Goal: Information Seeking & Learning: Learn about a topic

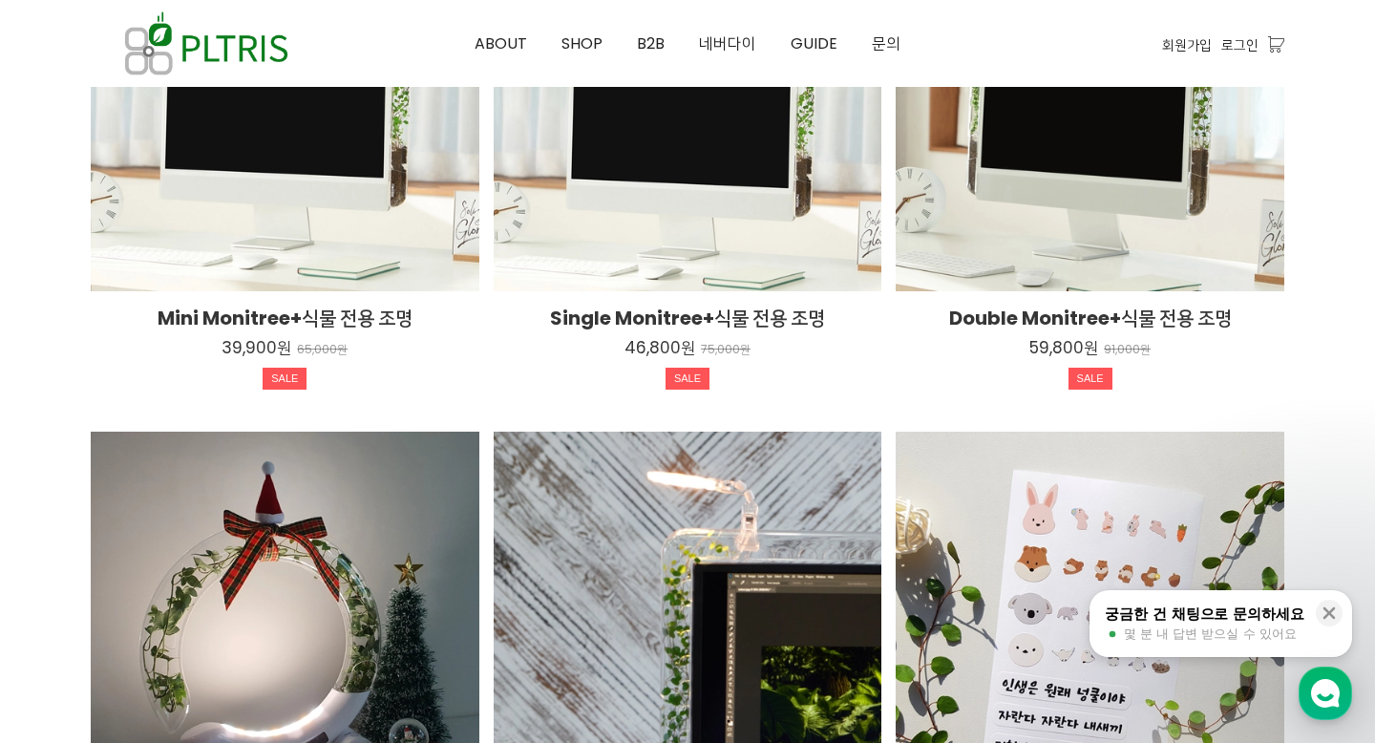
scroll to position [3266, 0]
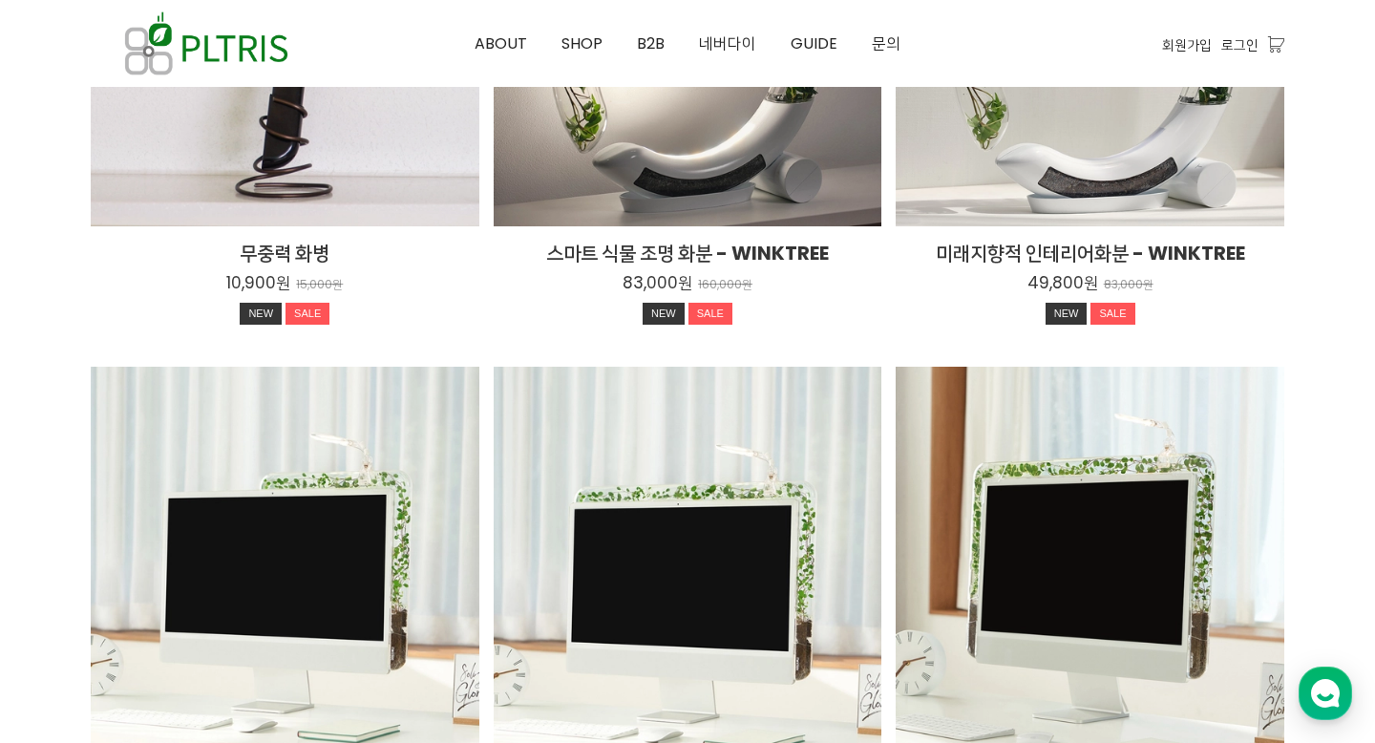
scroll to position [3069, 0]
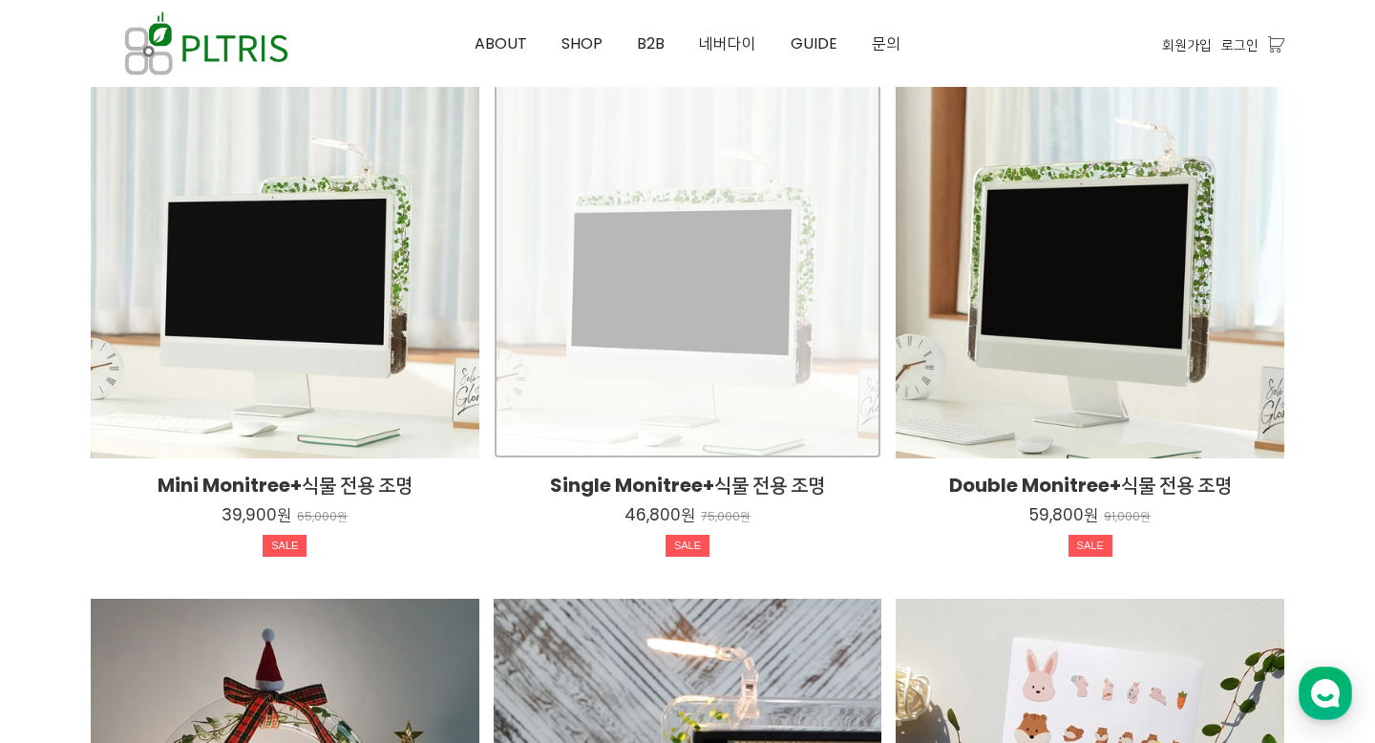
click at [776, 408] on div "Single Monitree+식물 전용 조명 46,800원 75,000원 SALE TIME SALE" at bounding box center [688, 265] width 389 height 389
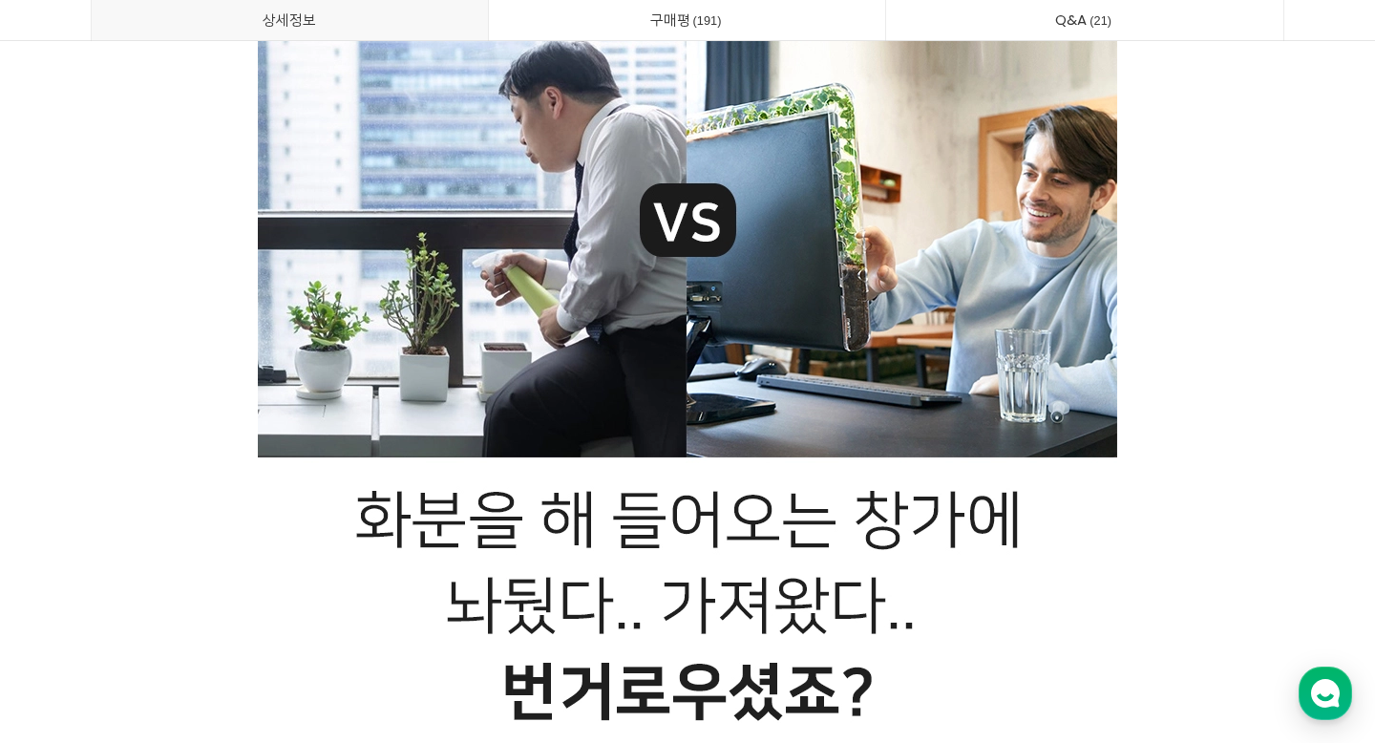
scroll to position [28163, 0]
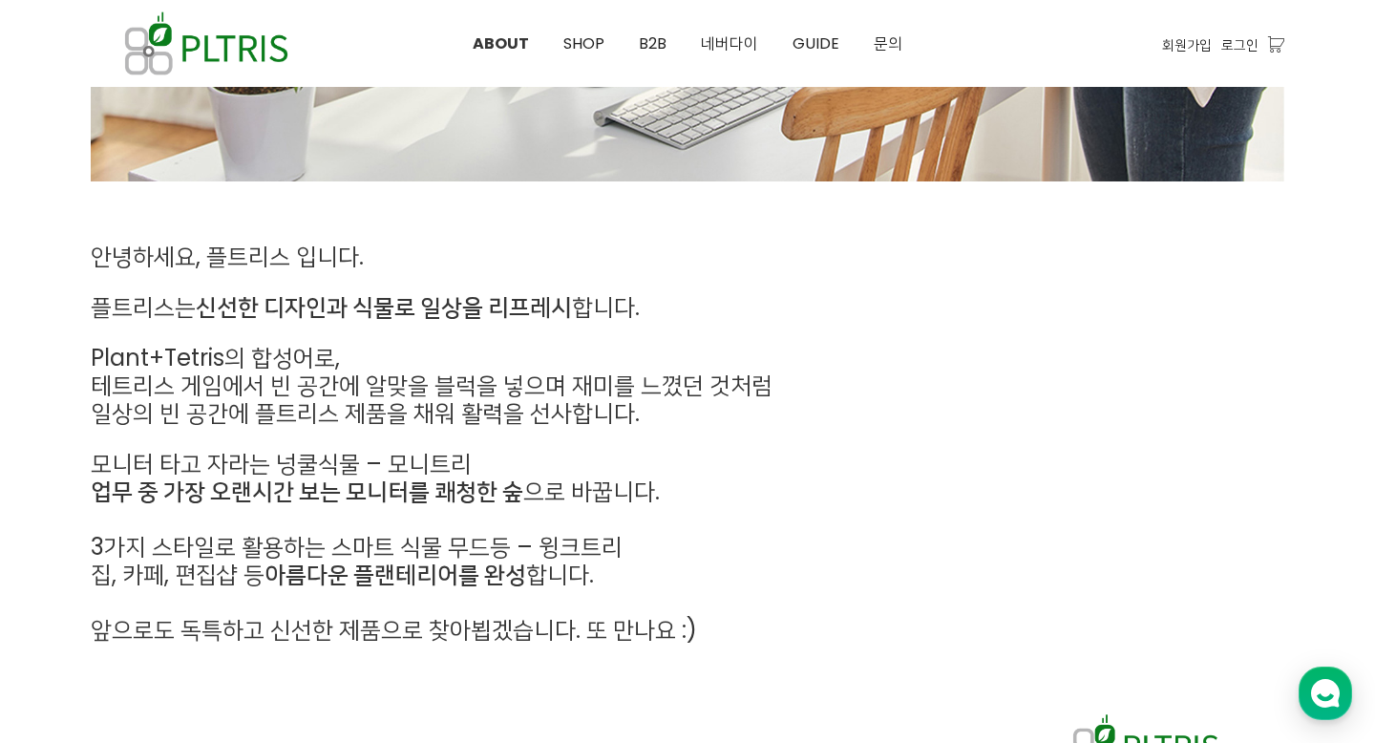
scroll to position [751, 0]
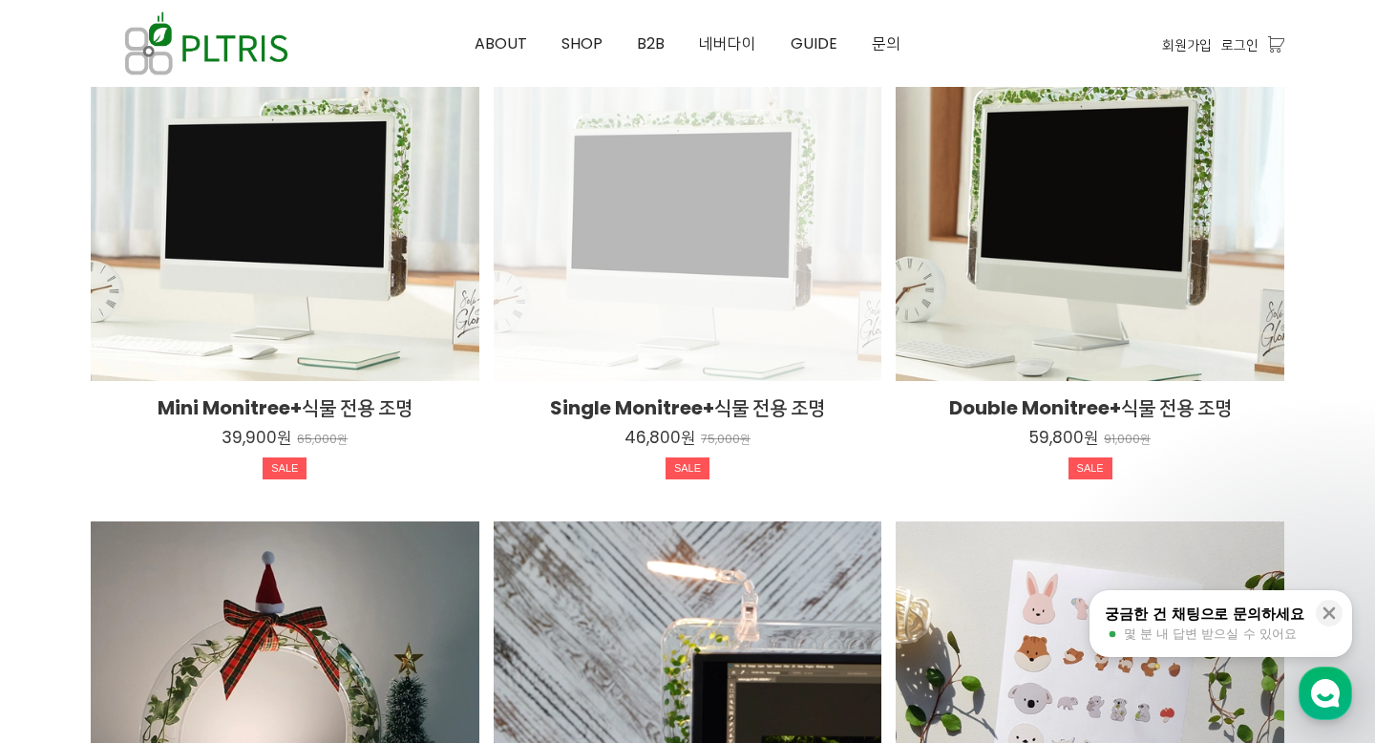
scroll to position [3099, 0]
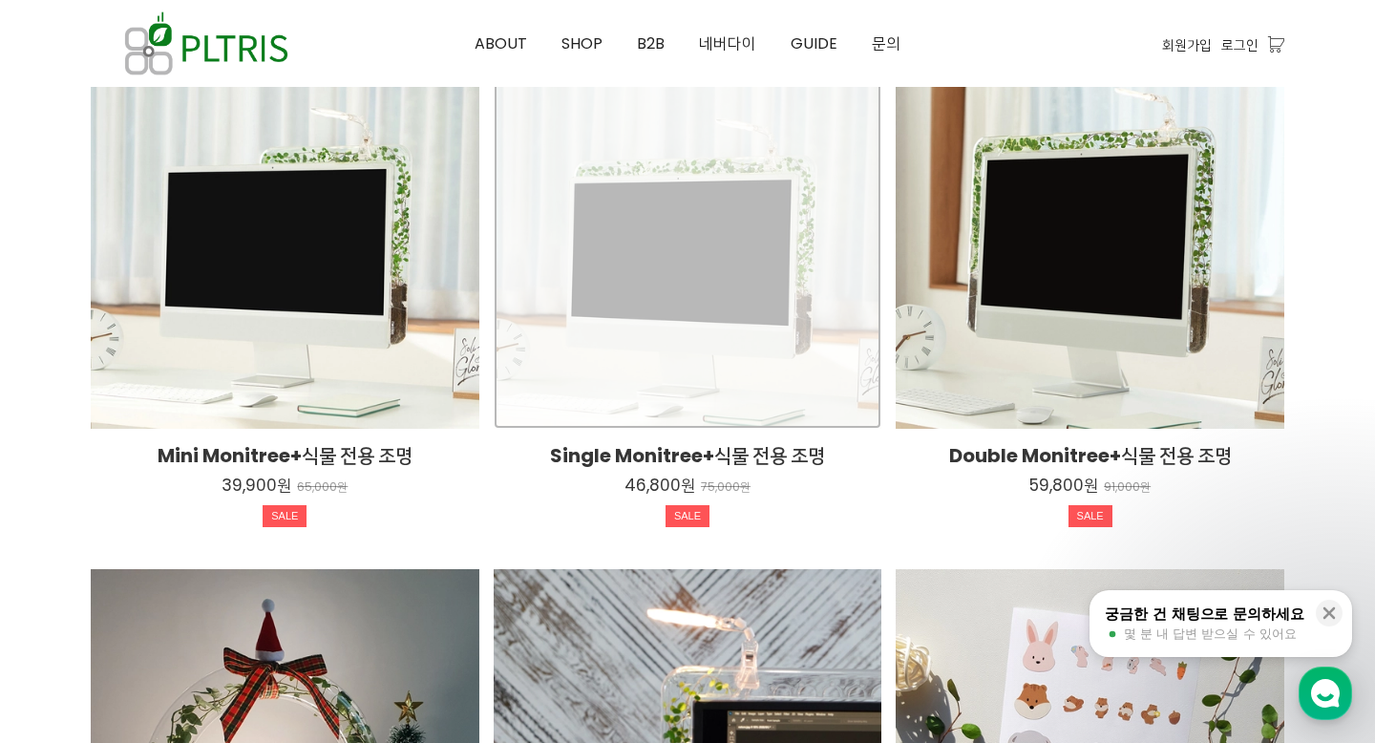
click at [762, 347] on div "Single Monitree+식물 전용 조명 46,800원 75,000원 SALE TIME SALE" at bounding box center [688, 235] width 389 height 389
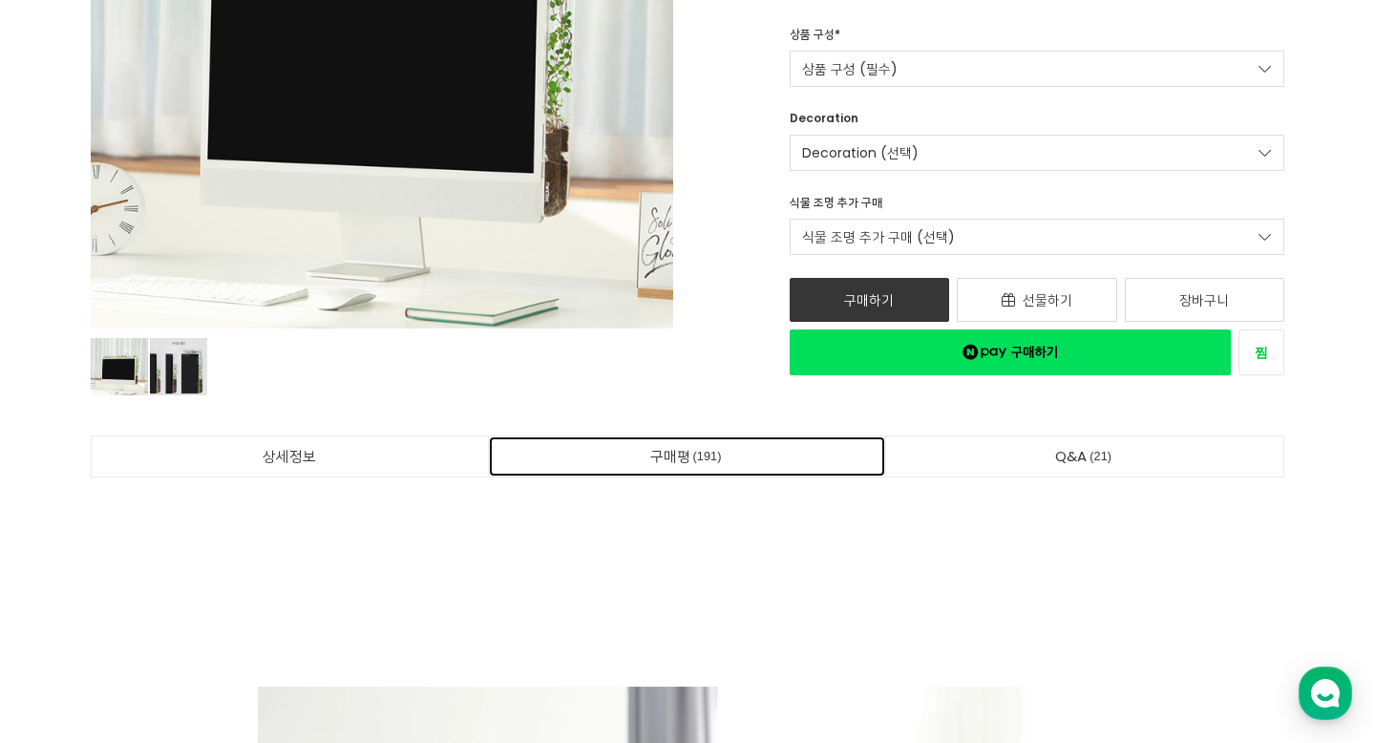
click at [669, 456] on link "구매평 191" at bounding box center [687, 456] width 397 height 40
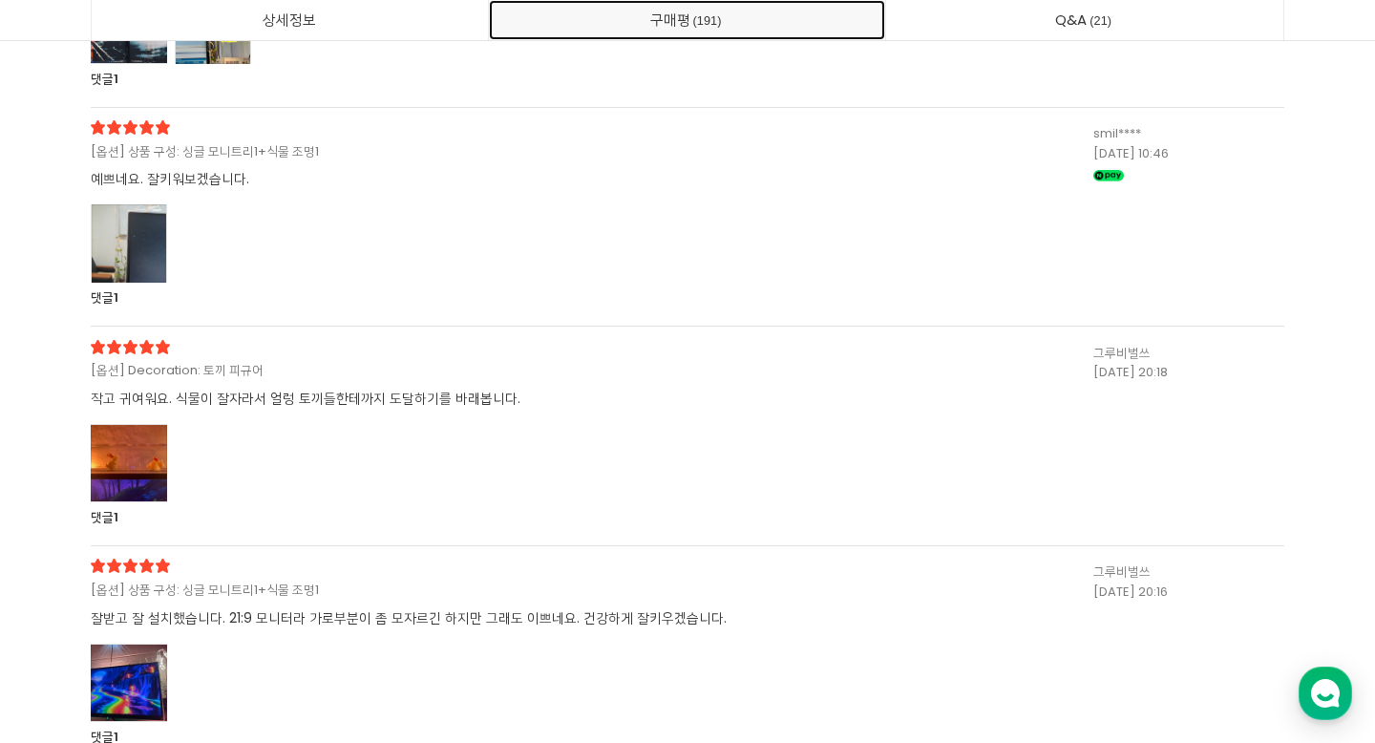
scroll to position [52308, 0]
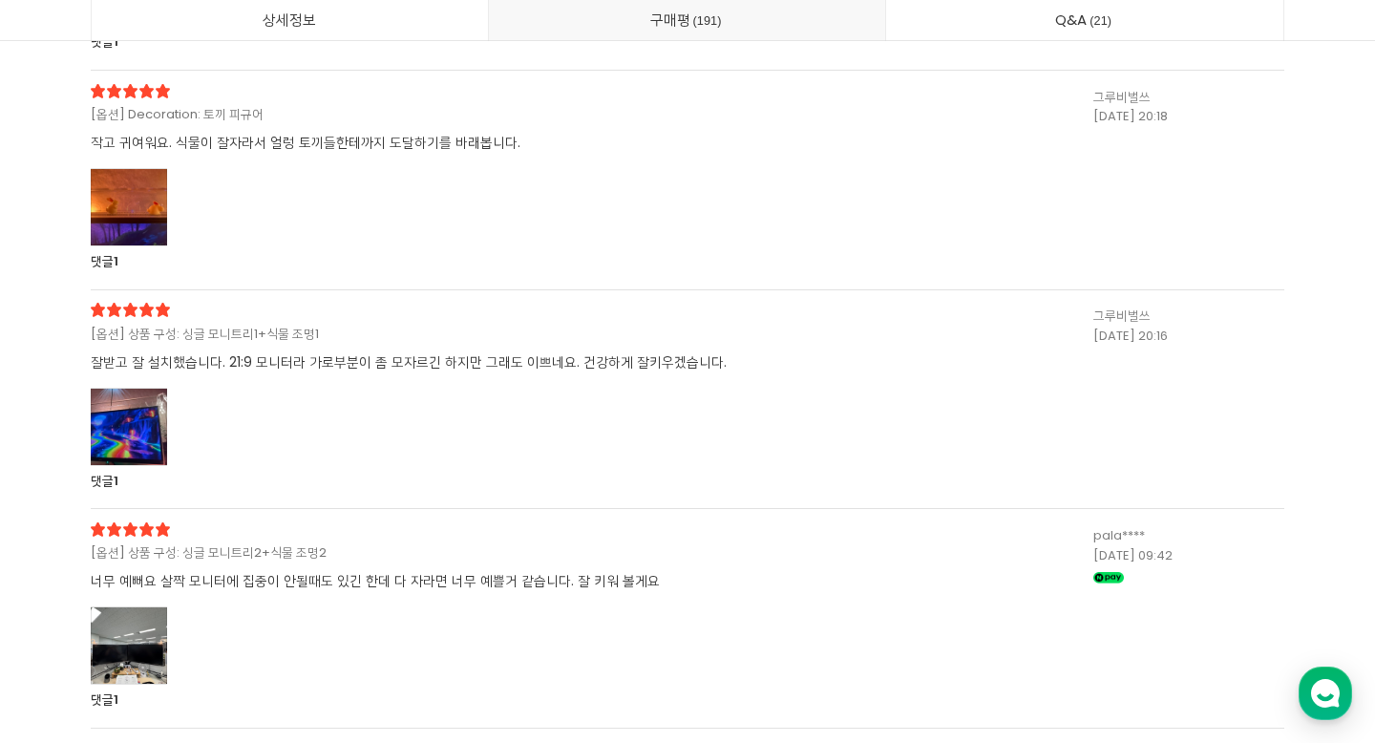
click at [117, 436] on div at bounding box center [129, 427] width 76 height 78
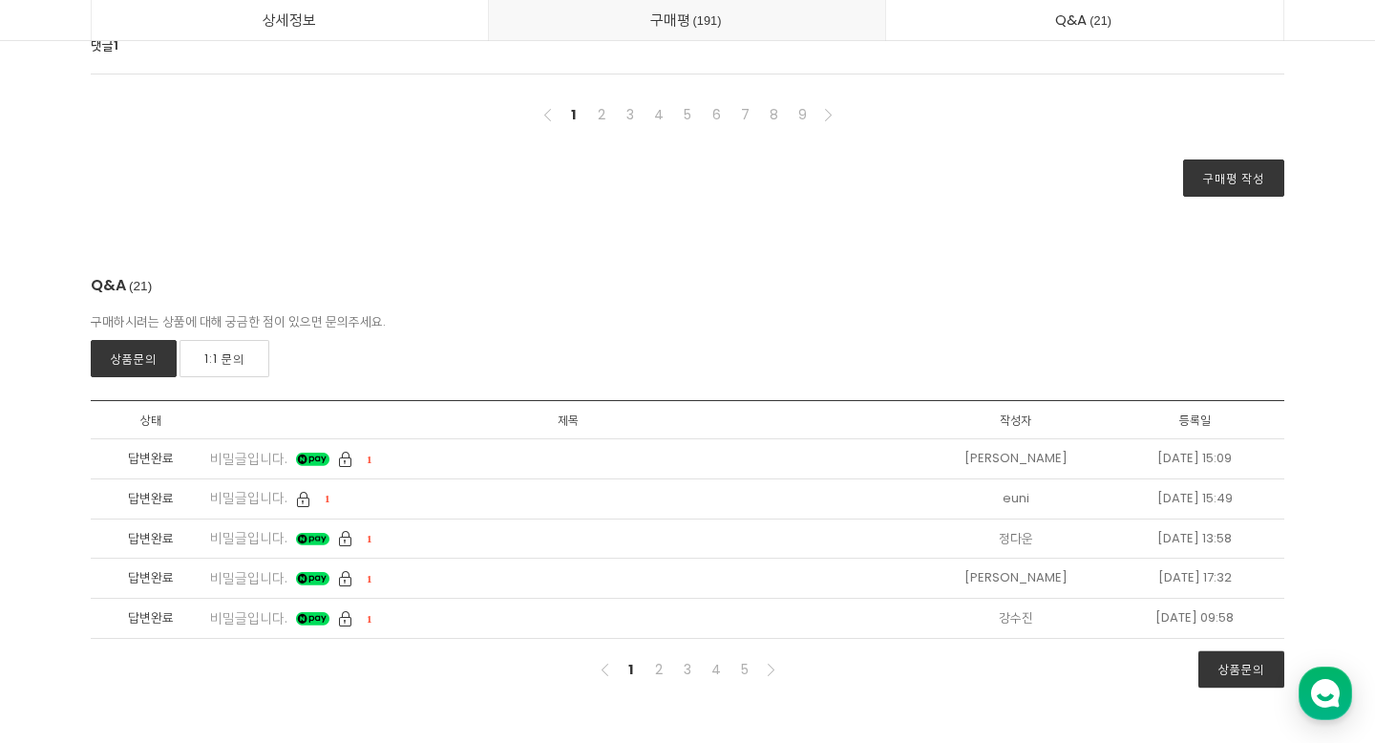
scroll to position [53640, 0]
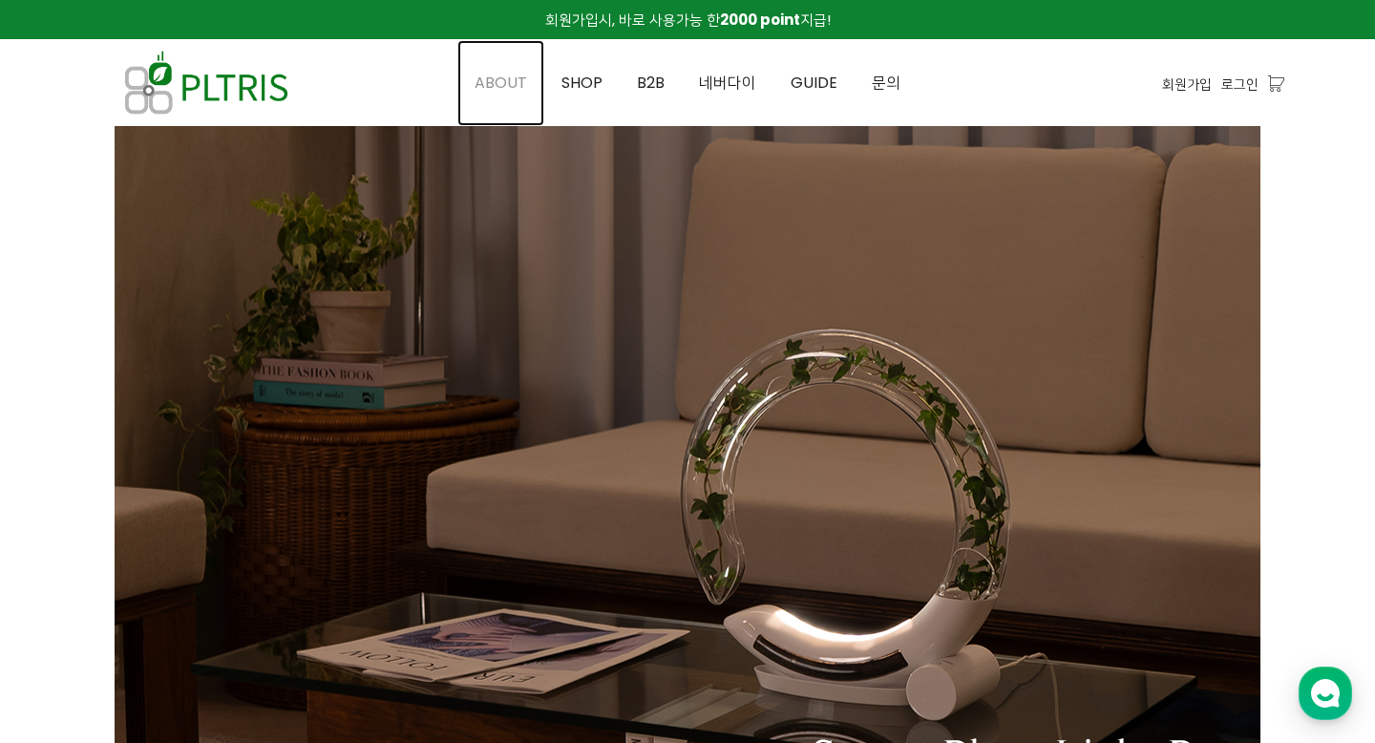
click at [498, 84] on span "ABOUT" at bounding box center [500, 83] width 53 height 22
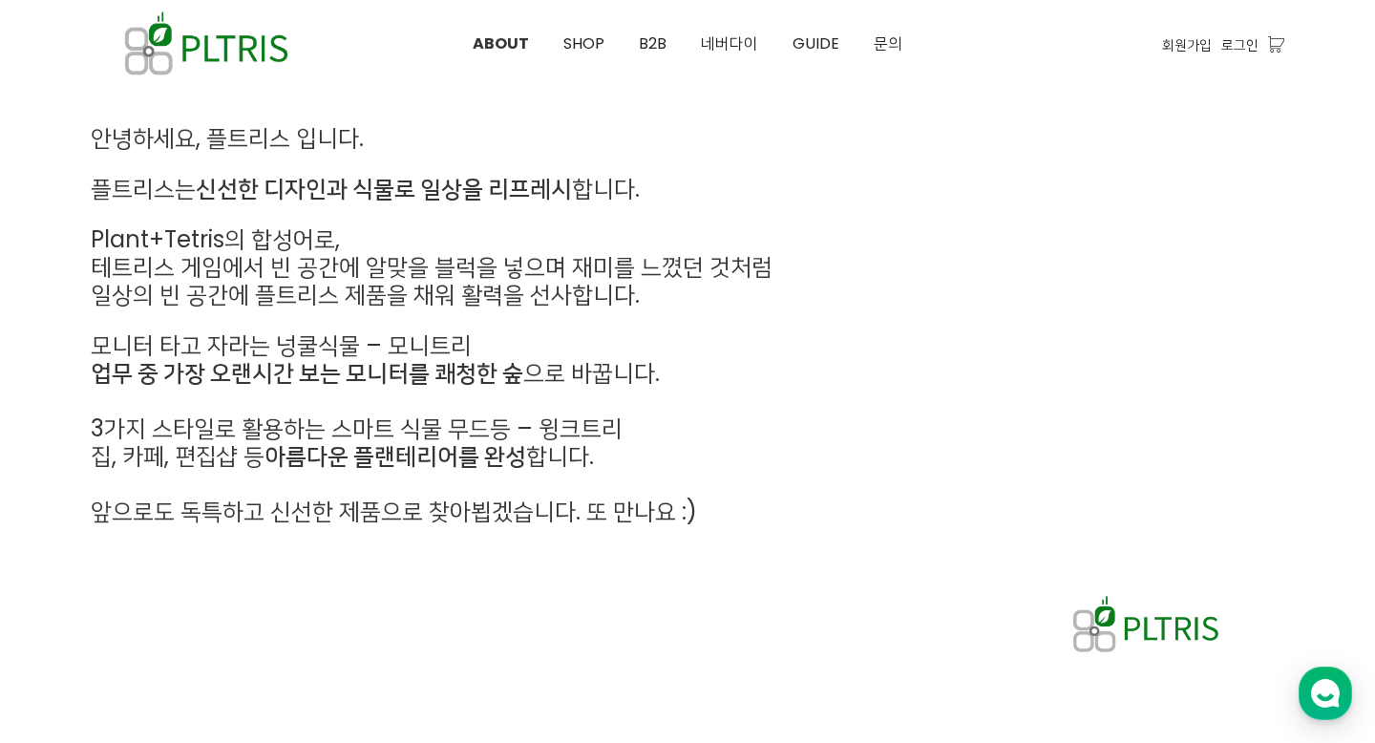
scroll to position [1063, 0]
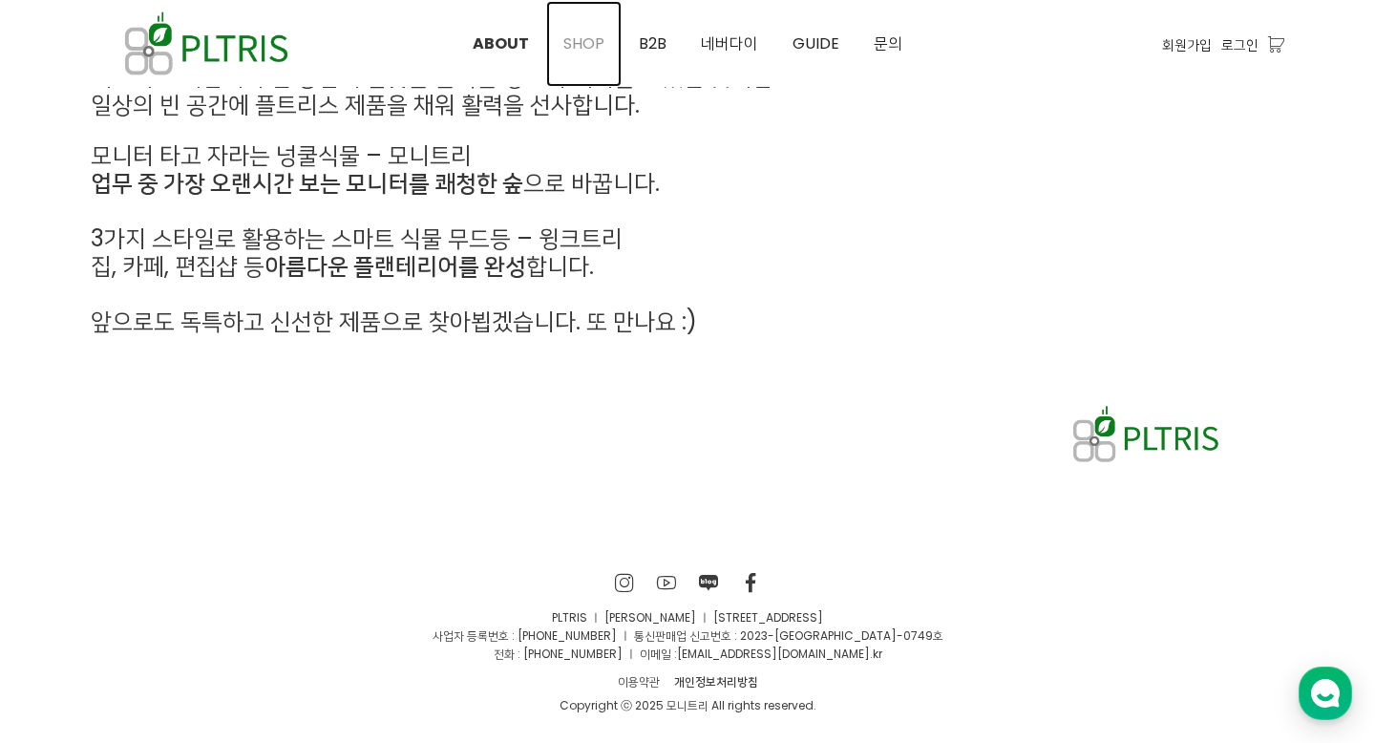
click at [592, 46] on span "SHOP" at bounding box center [583, 43] width 41 height 22
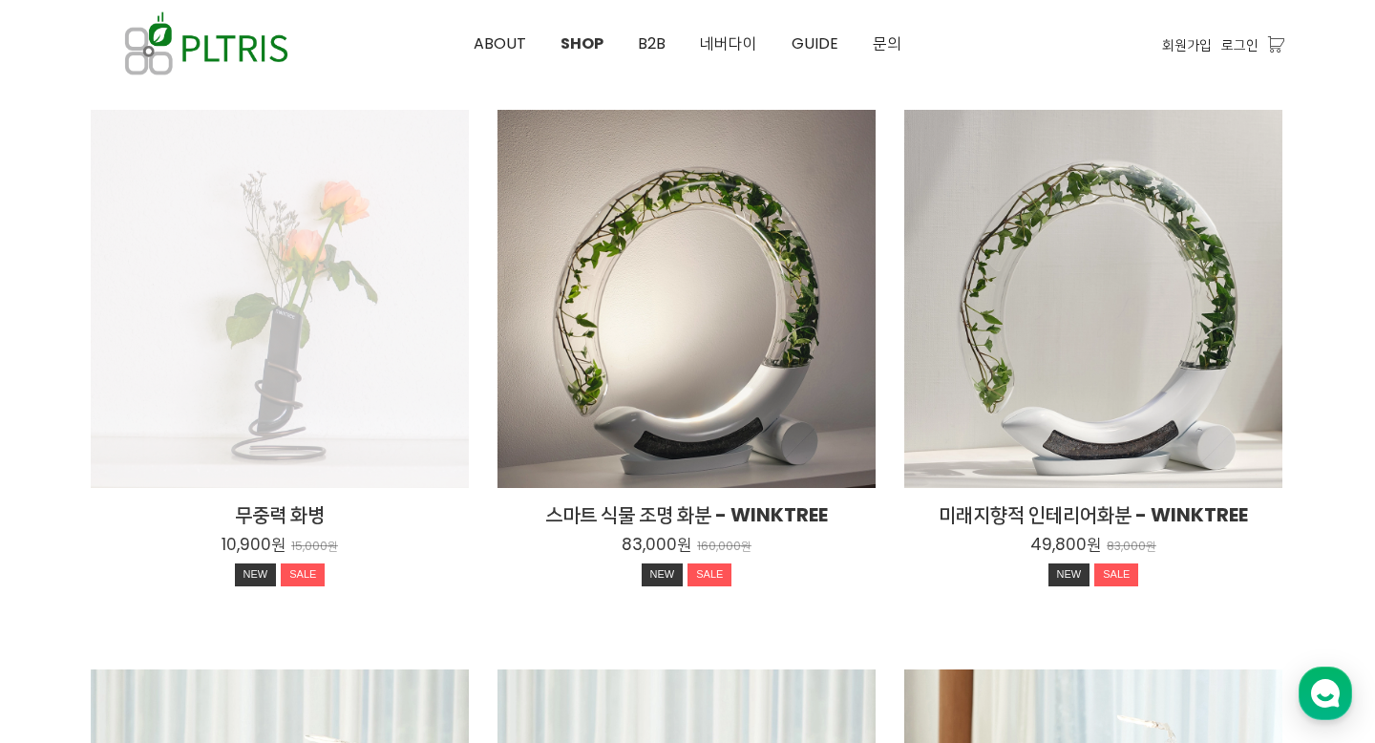
scroll to position [232, 0]
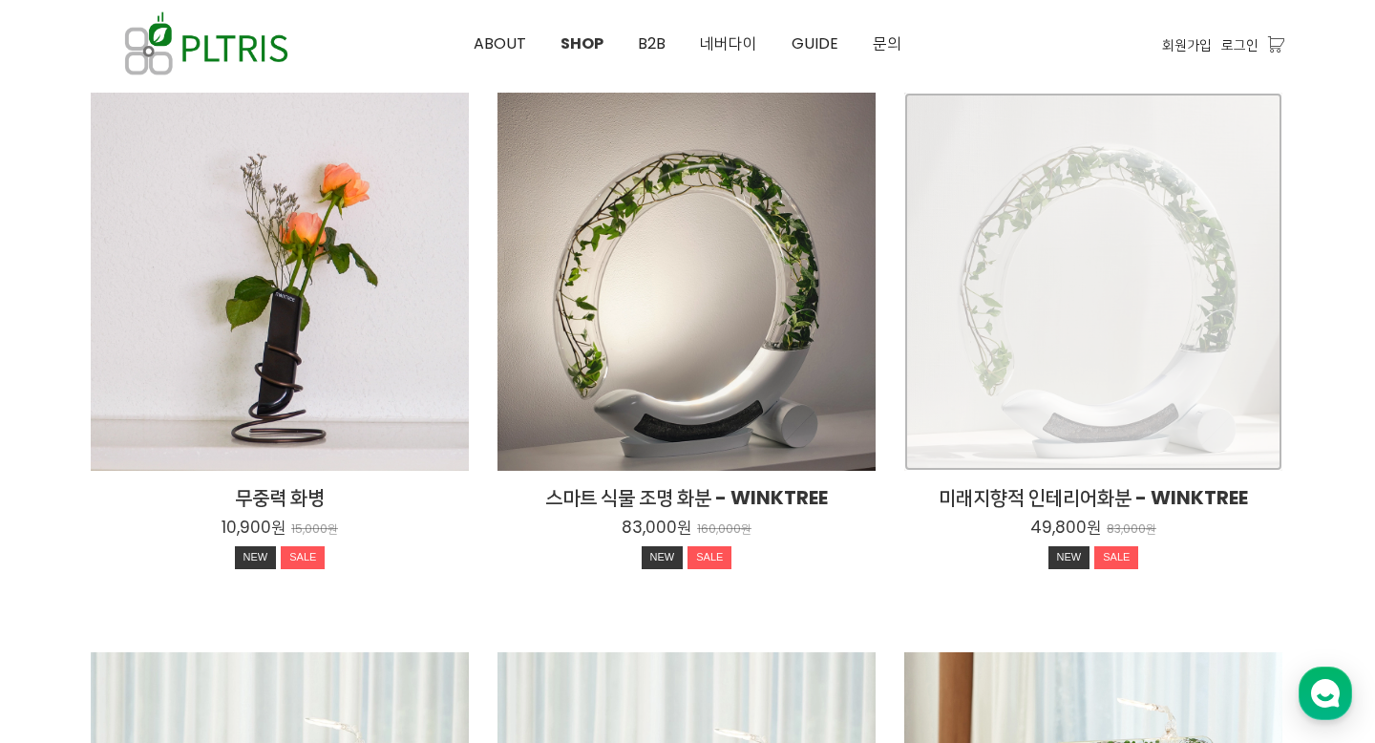
click at [1022, 367] on div "미래지향적 인테리어화분 - WINKTREE 49,800원 83,000원 NEW SALE" at bounding box center [1093, 282] width 378 height 378
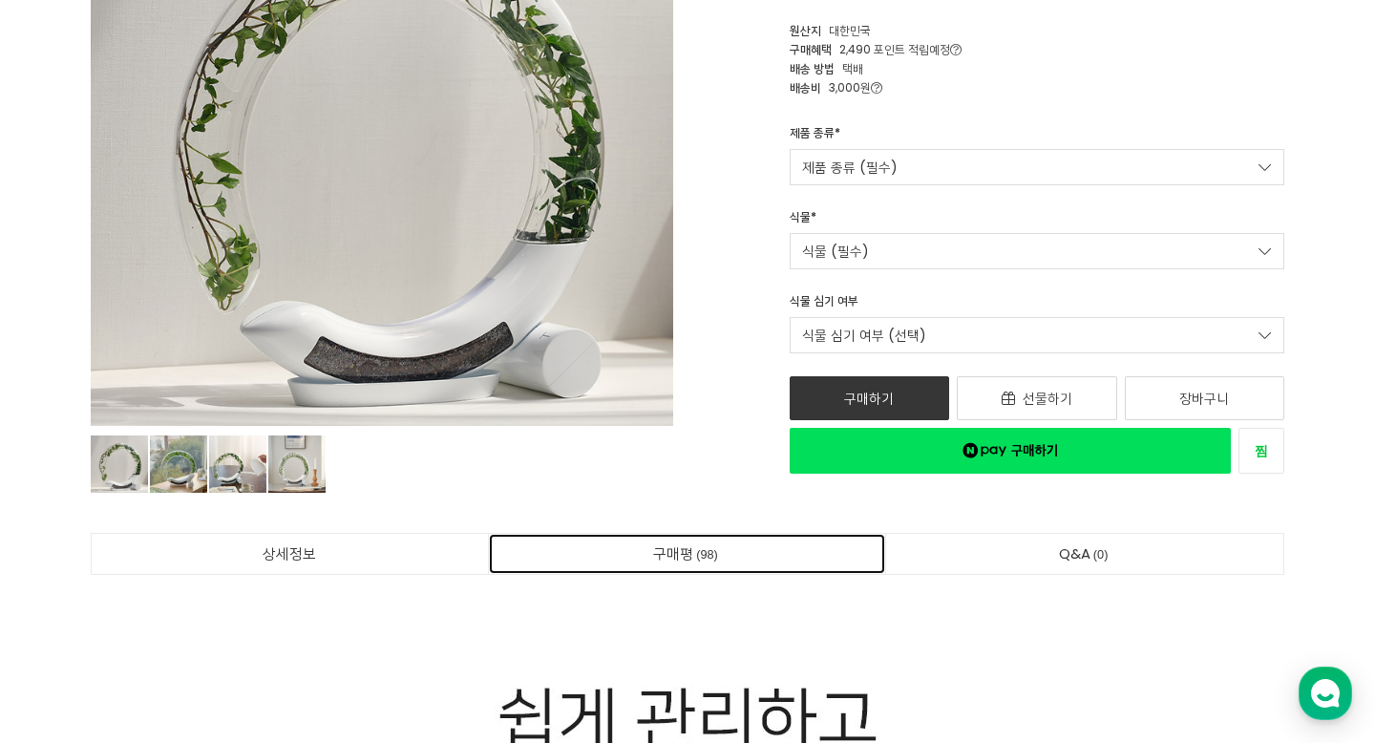
click at [701, 571] on link "구매평 98" at bounding box center [687, 554] width 397 height 40
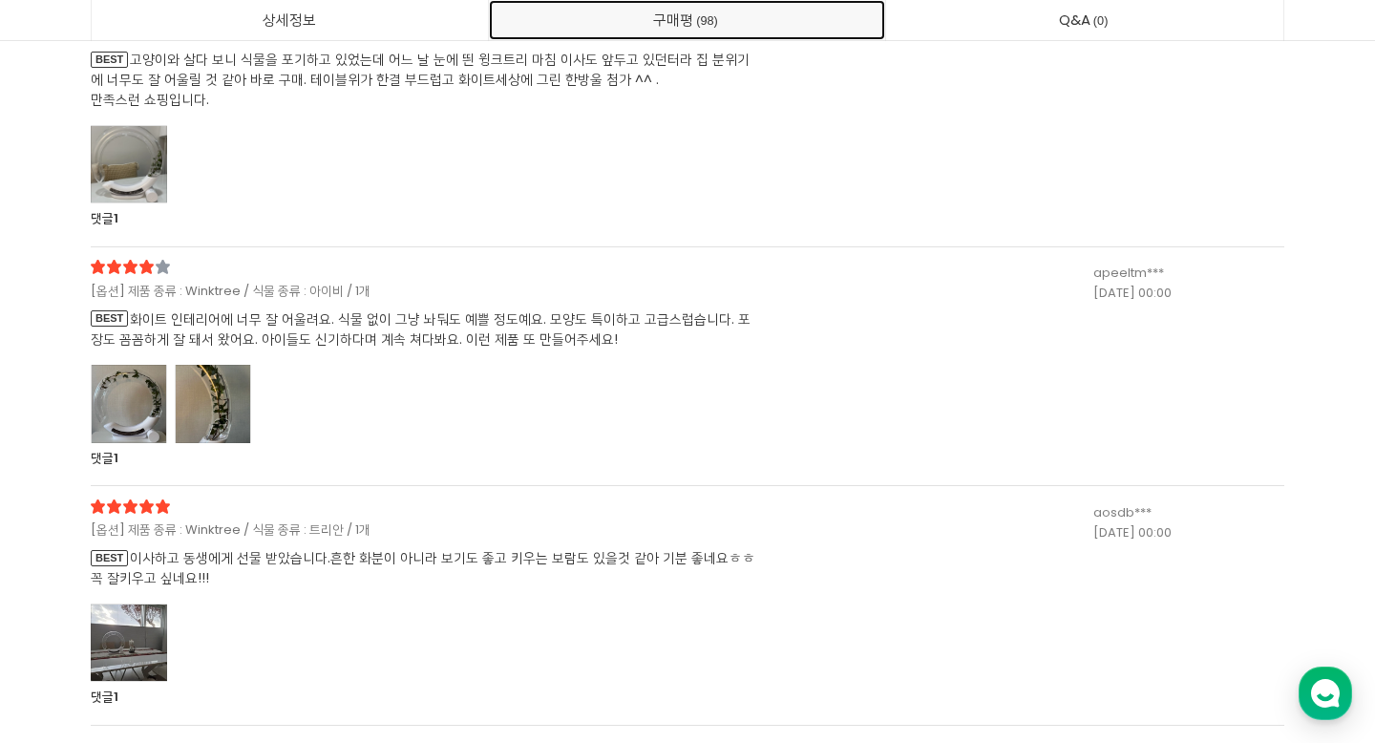
scroll to position [39163, 0]
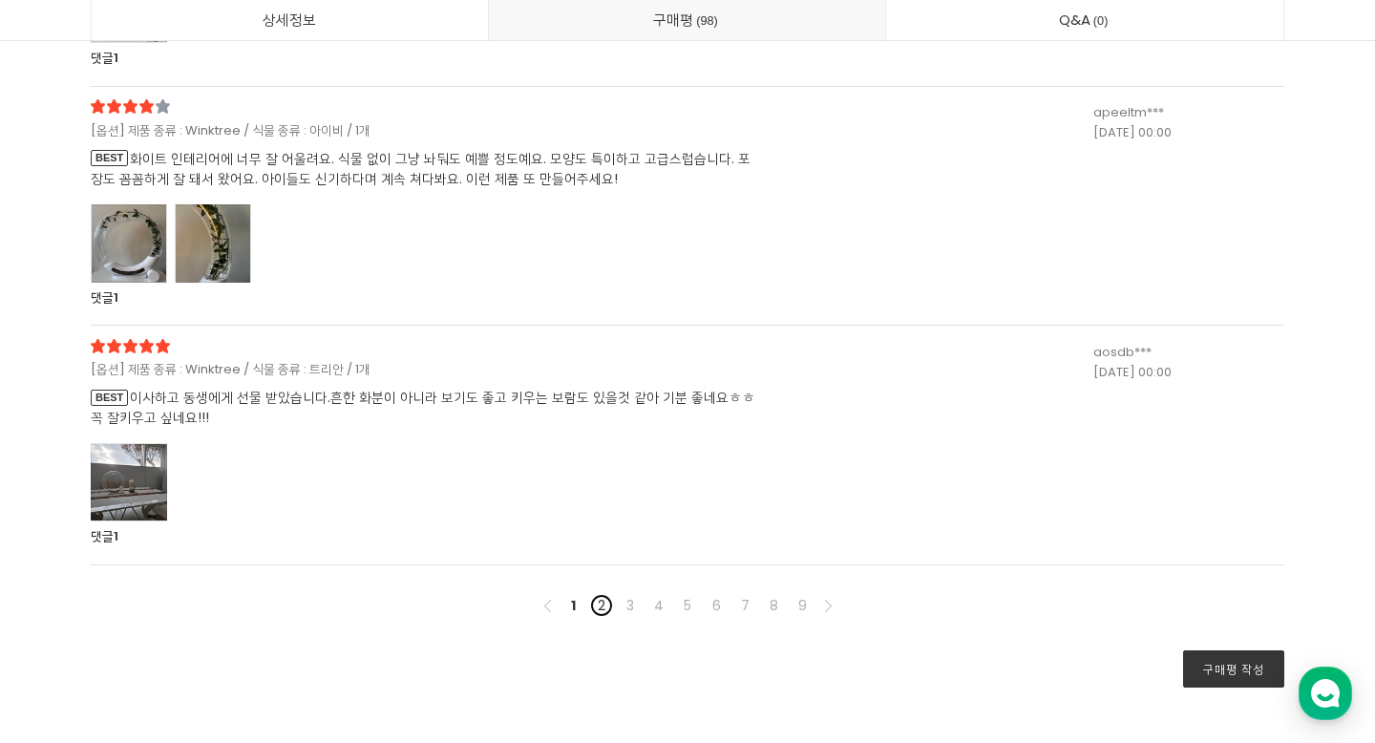
click at [598, 594] on link "2" at bounding box center [601, 605] width 23 height 23
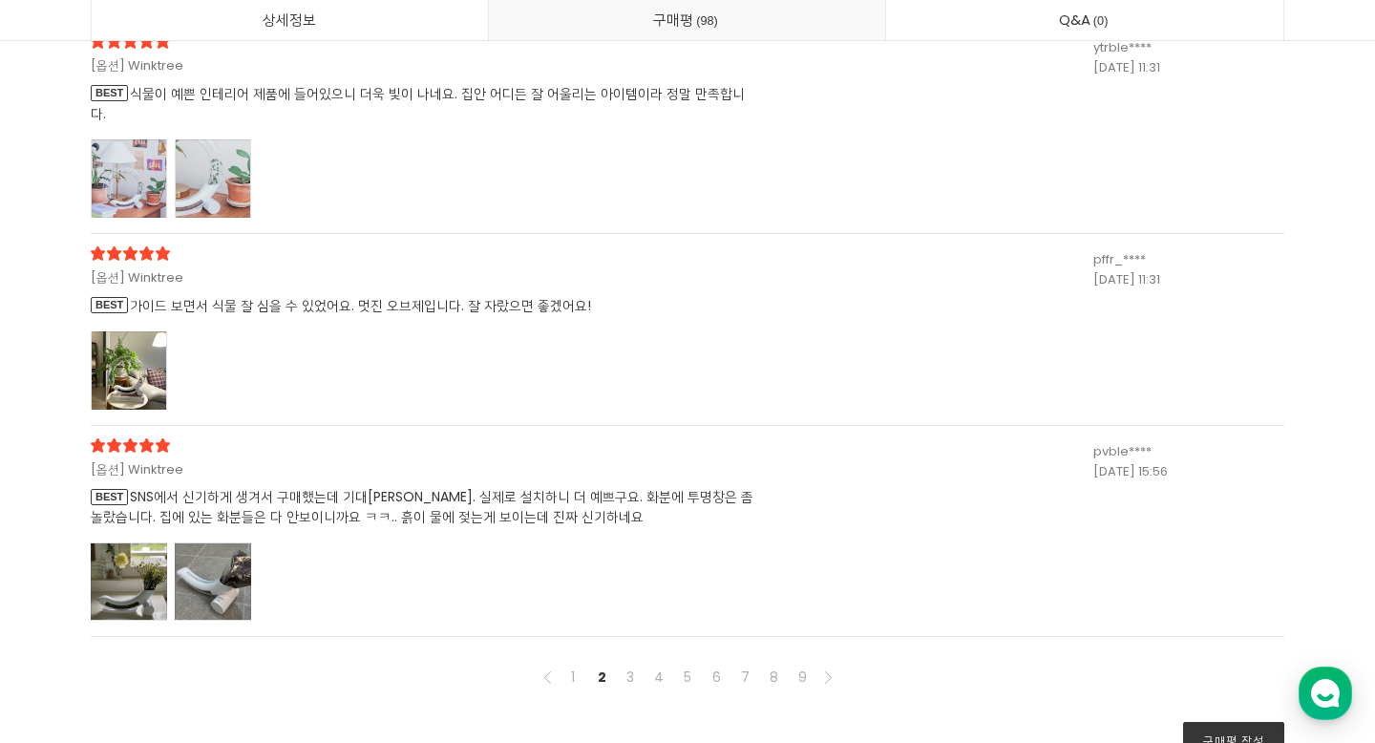
scroll to position [38458, 0]
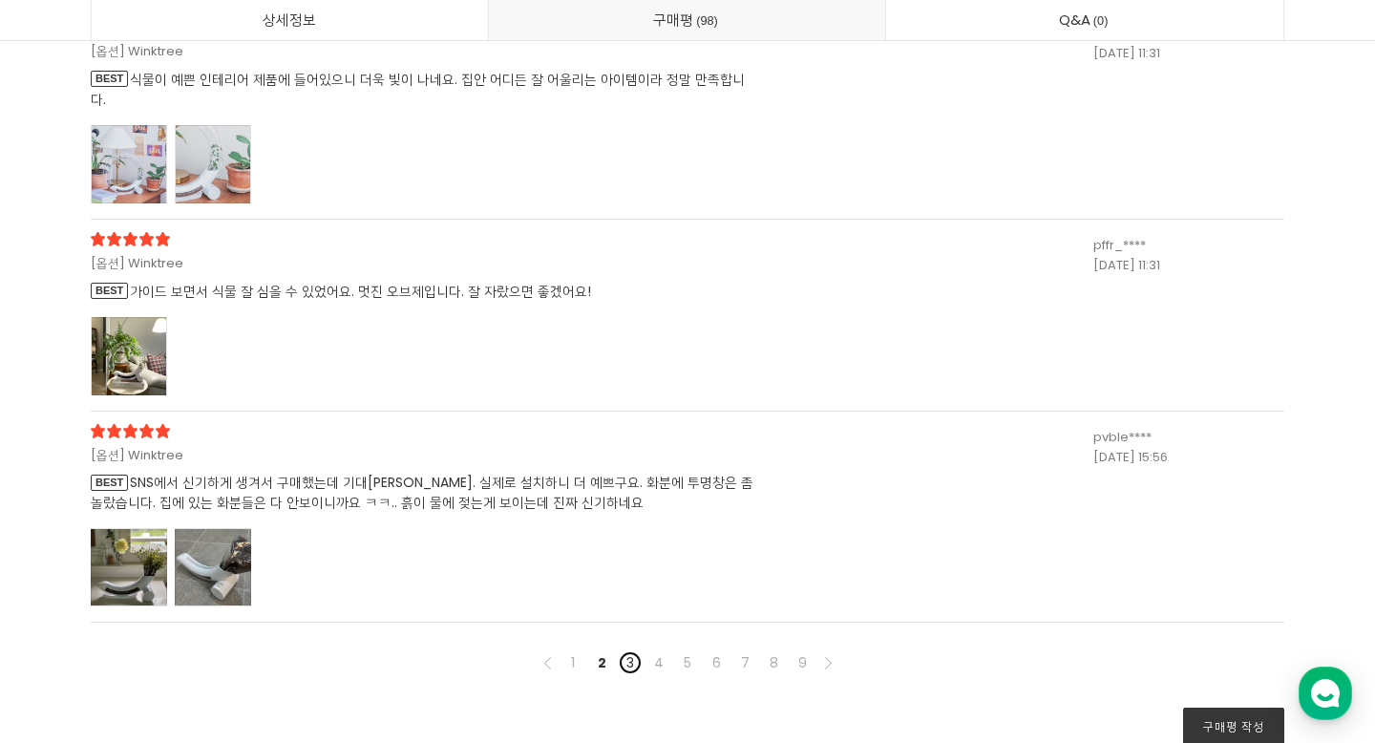
click at [622, 651] on link "3" at bounding box center [630, 662] width 23 height 23
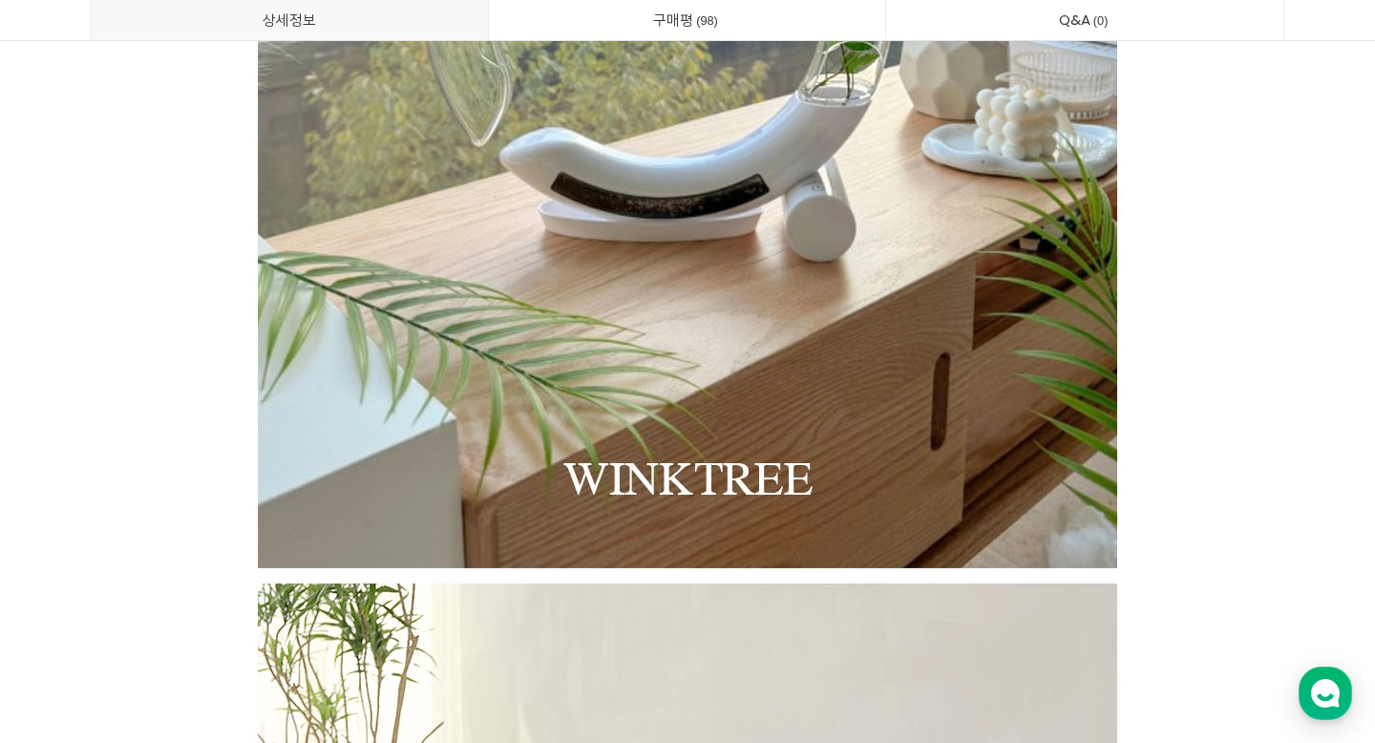
scroll to position [0, 0]
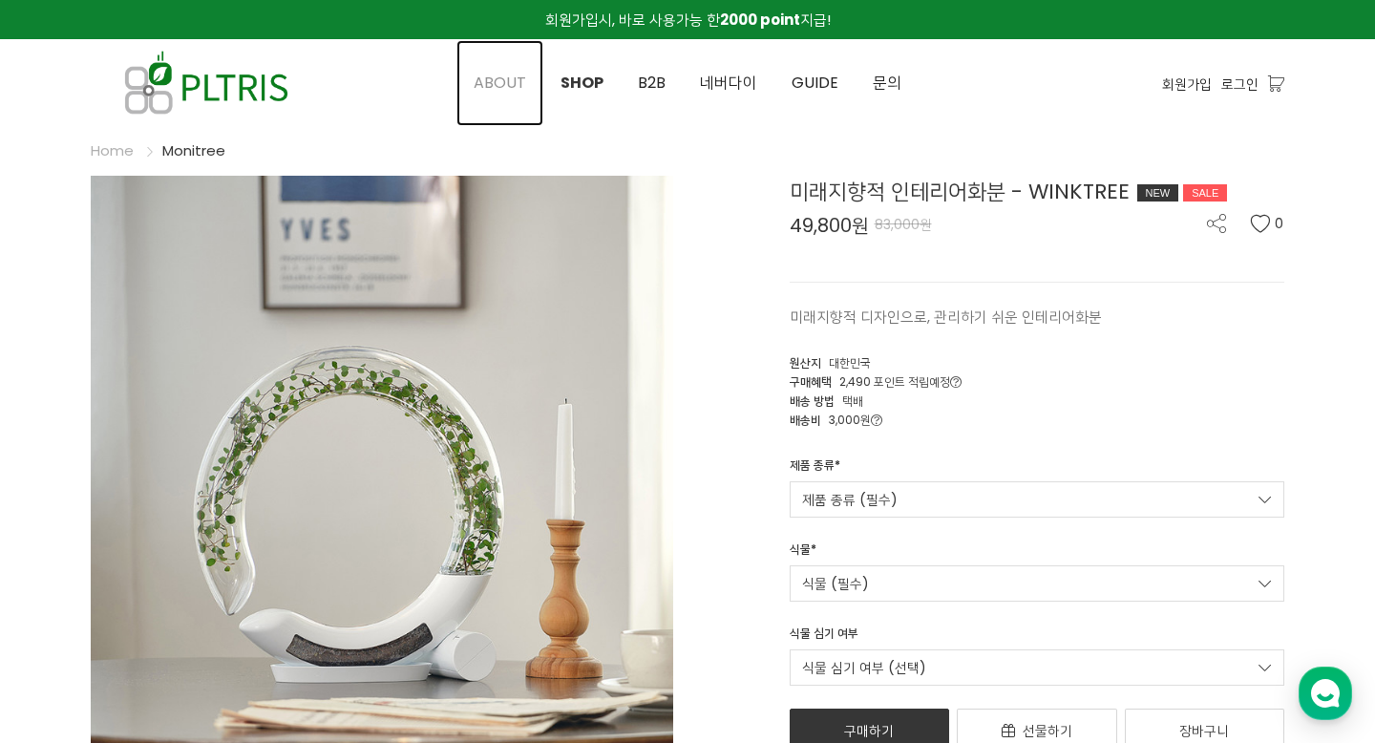
click at [511, 74] on span "ABOUT" at bounding box center [500, 83] width 53 height 22
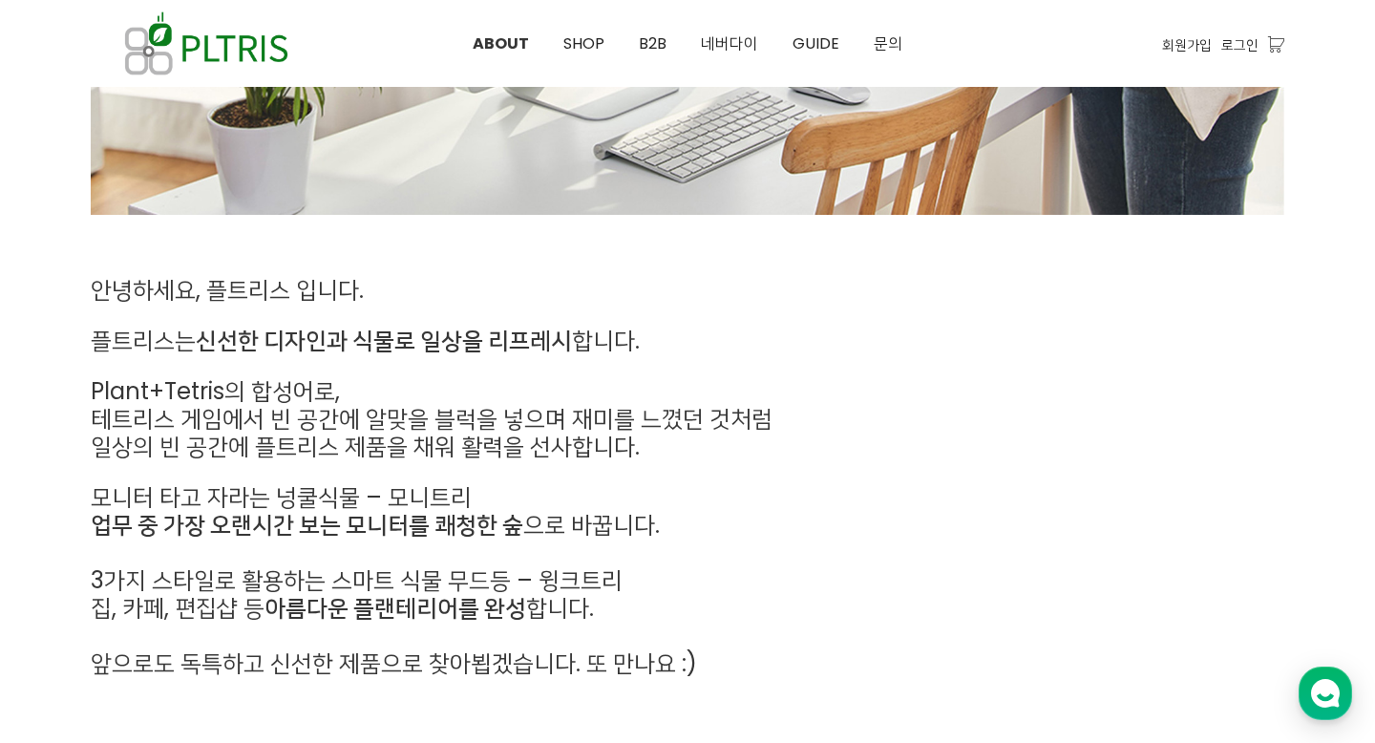
scroll to position [722, 0]
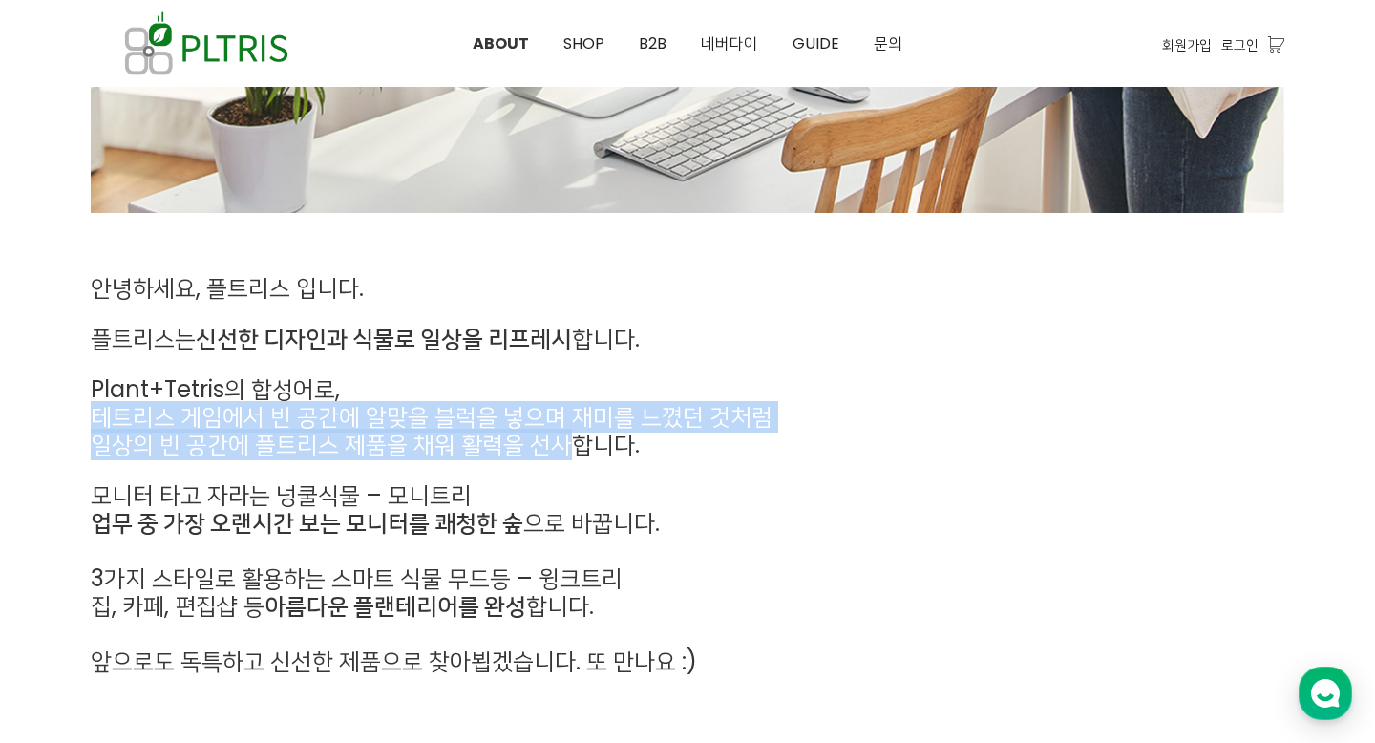
drag, startPoint x: 93, startPoint y: 424, endPoint x: 567, endPoint y: 451, distance: 475.2
click at [567, 451] on div "안녕하세요, 플트리스 입니다. 플트리스는 신선한 디자인과 식물로 일상을 리프레시 합니다. Plant+Tetris의 합성어로, 테트리스 게임에서…" at bounding box center [535, 475] width 888 height 401
copy div "테트리스 게임에서 빈 공간에 알맞을 블럭을 넣으며 재미를 느꼈던 것처럼 일상의 빈 공간에 플트리스 제품을 채워 활력을 선사"
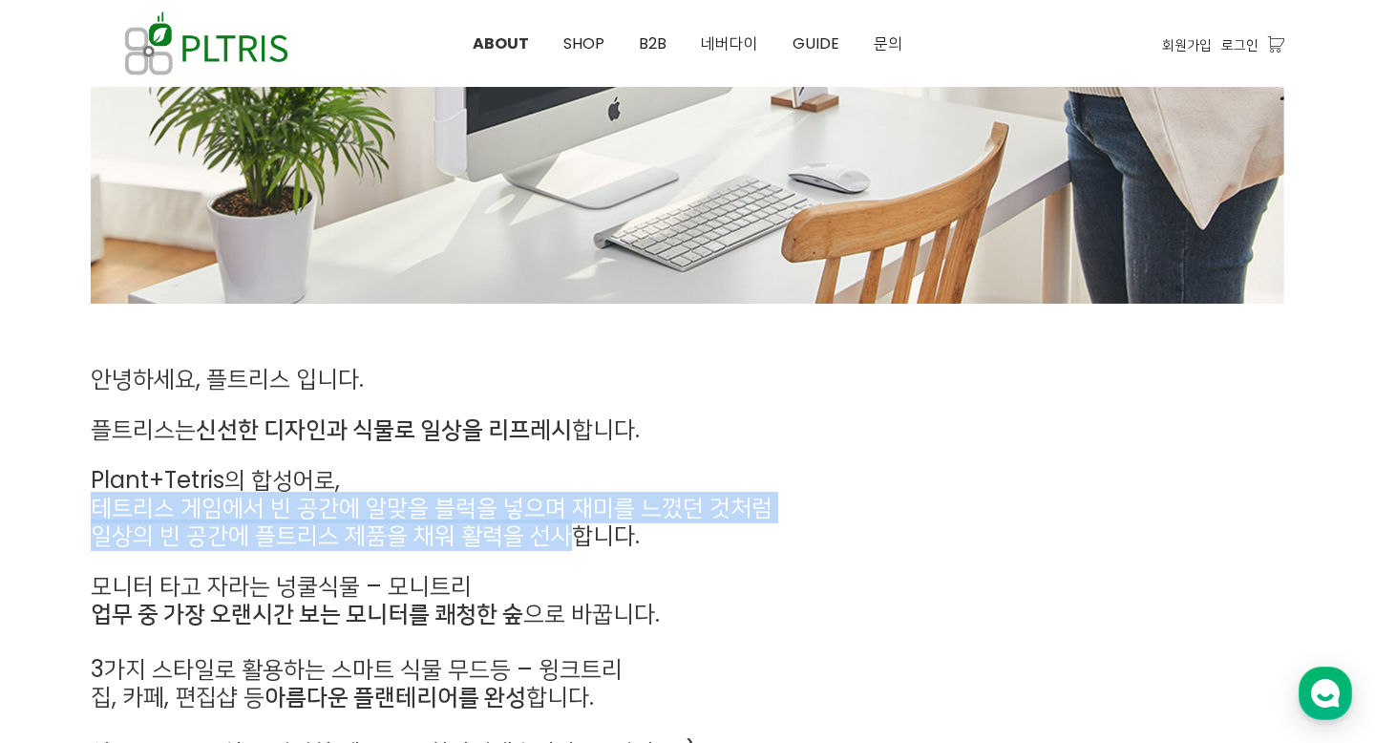
scroll to position [327, 0]
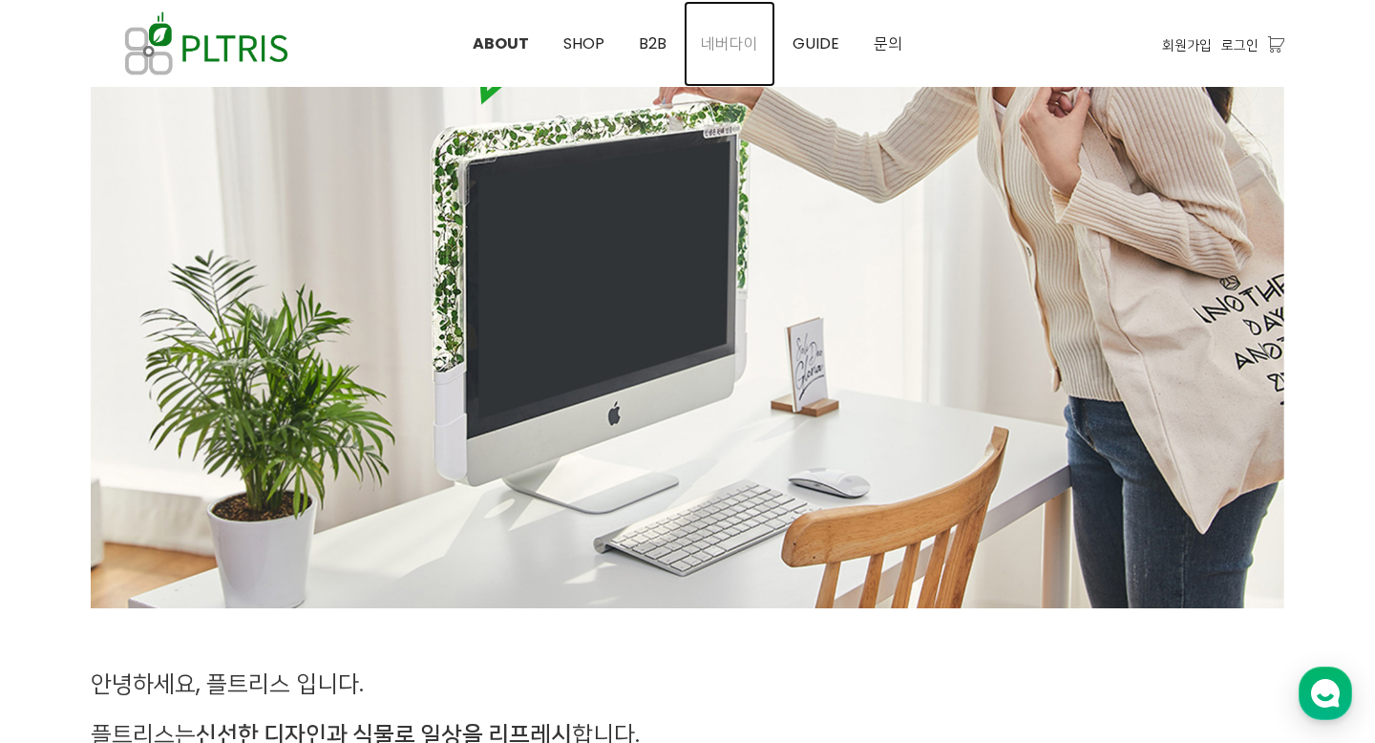
click at [716, 44] on span "네버다이" at bounding box center [729, 43] width 57 height 22
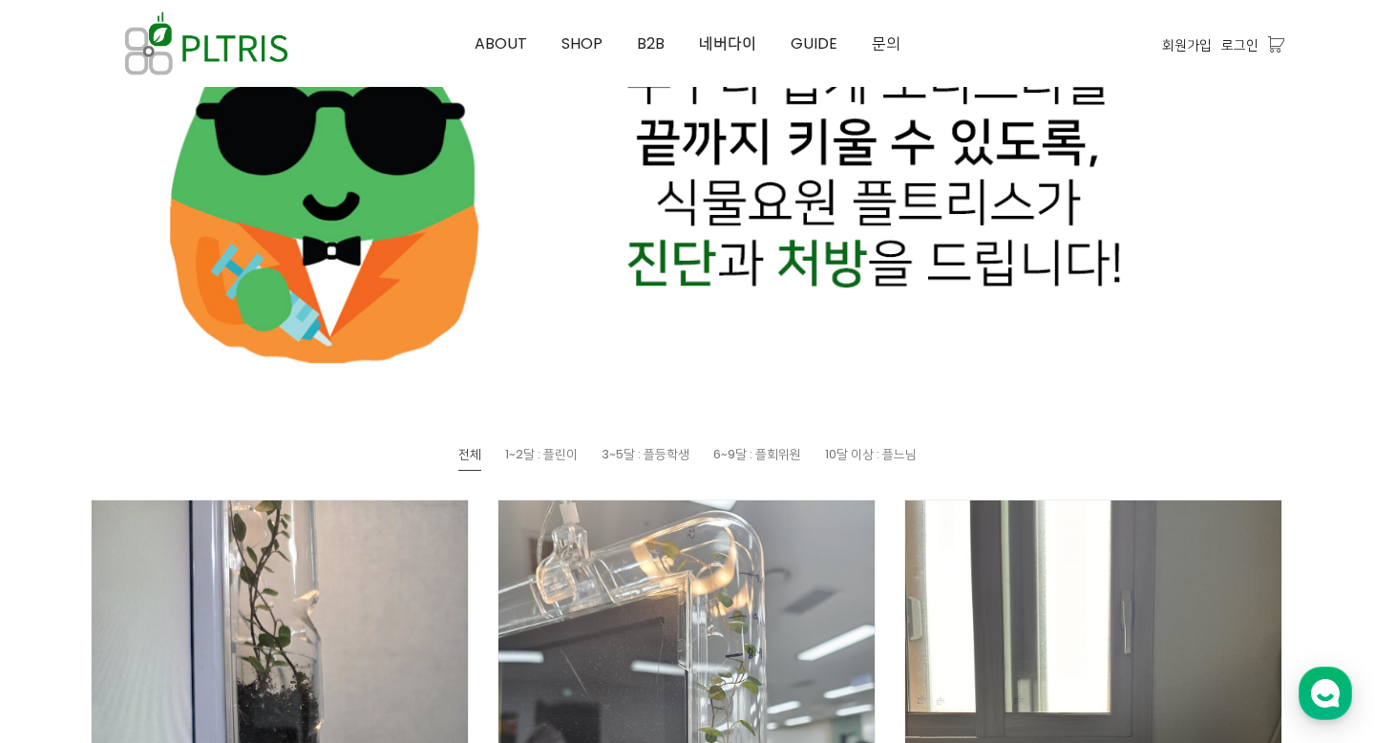
scroll to position [602, 0]
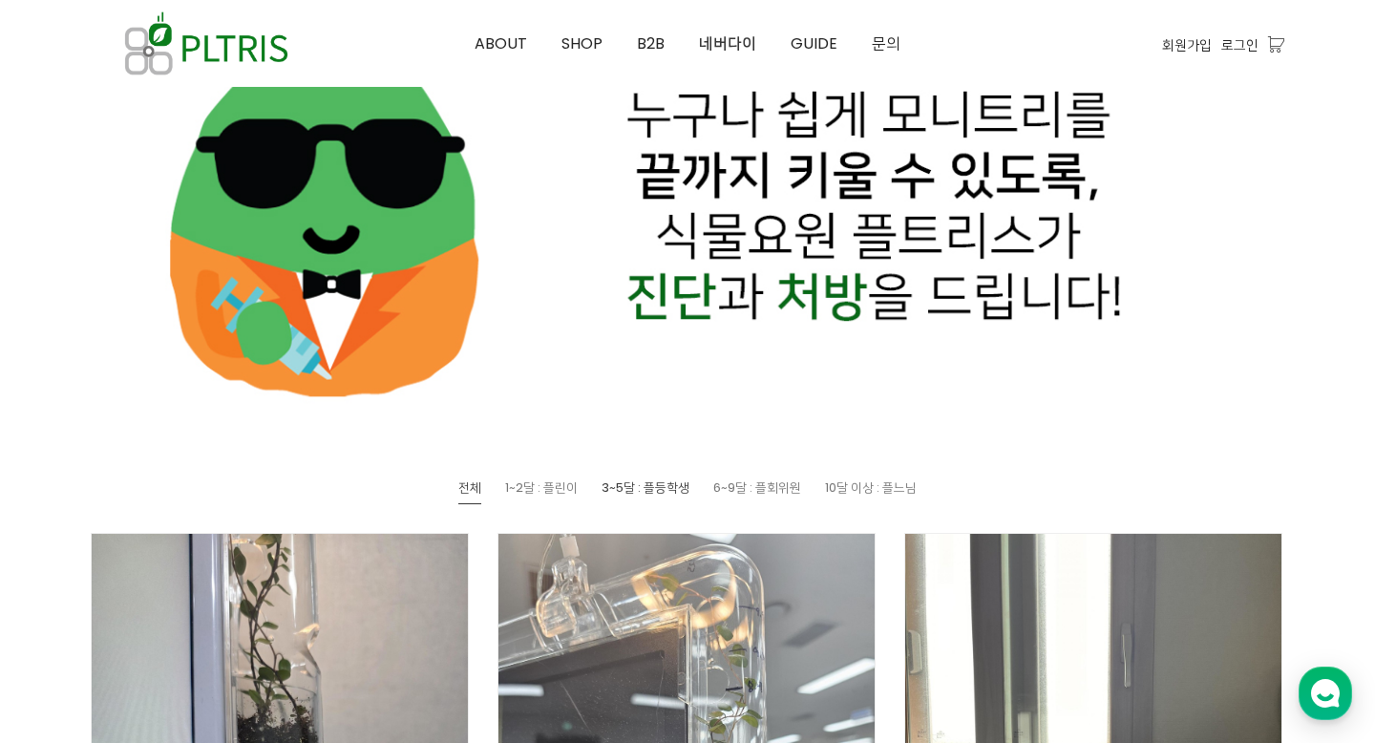
click at [658, 482] on span "3~5달 : 플등학생" at bounding box center [645, 487] width 88 height 18
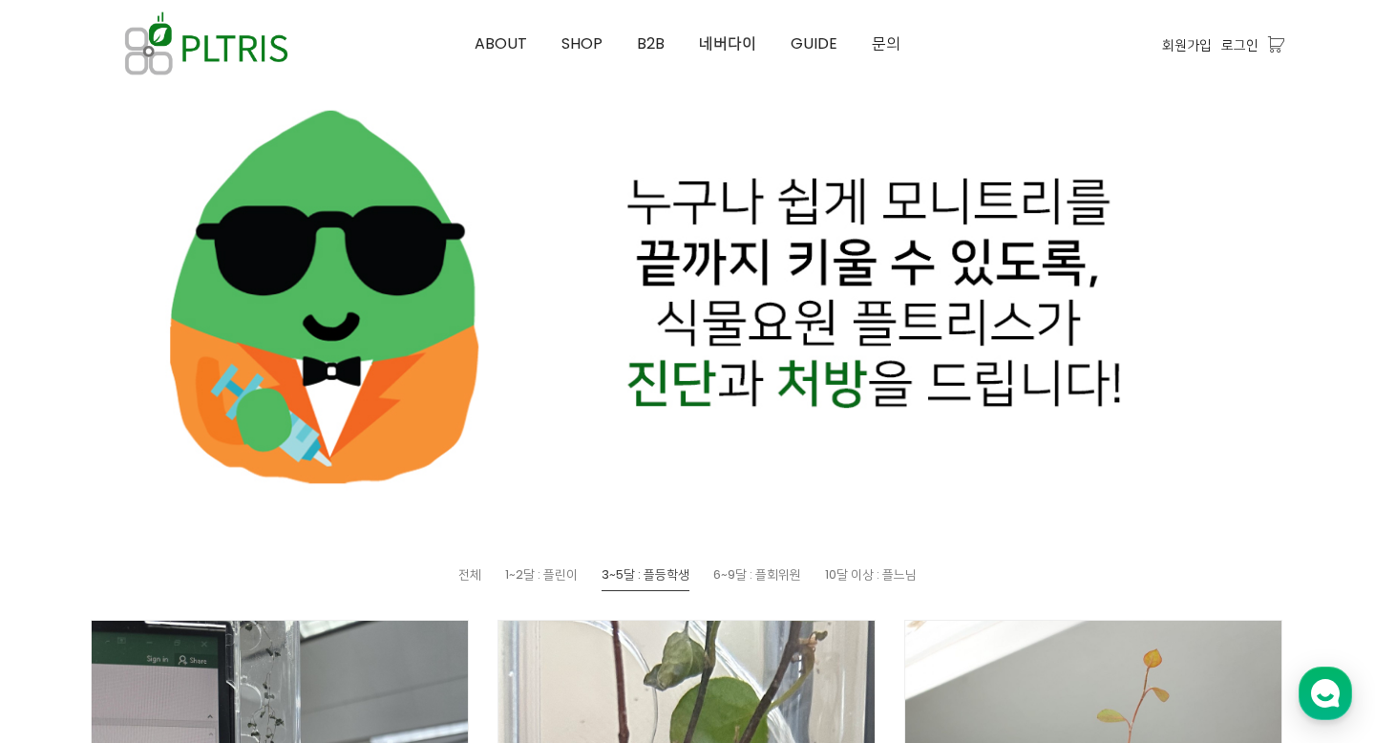
scroll to position [518, 0]
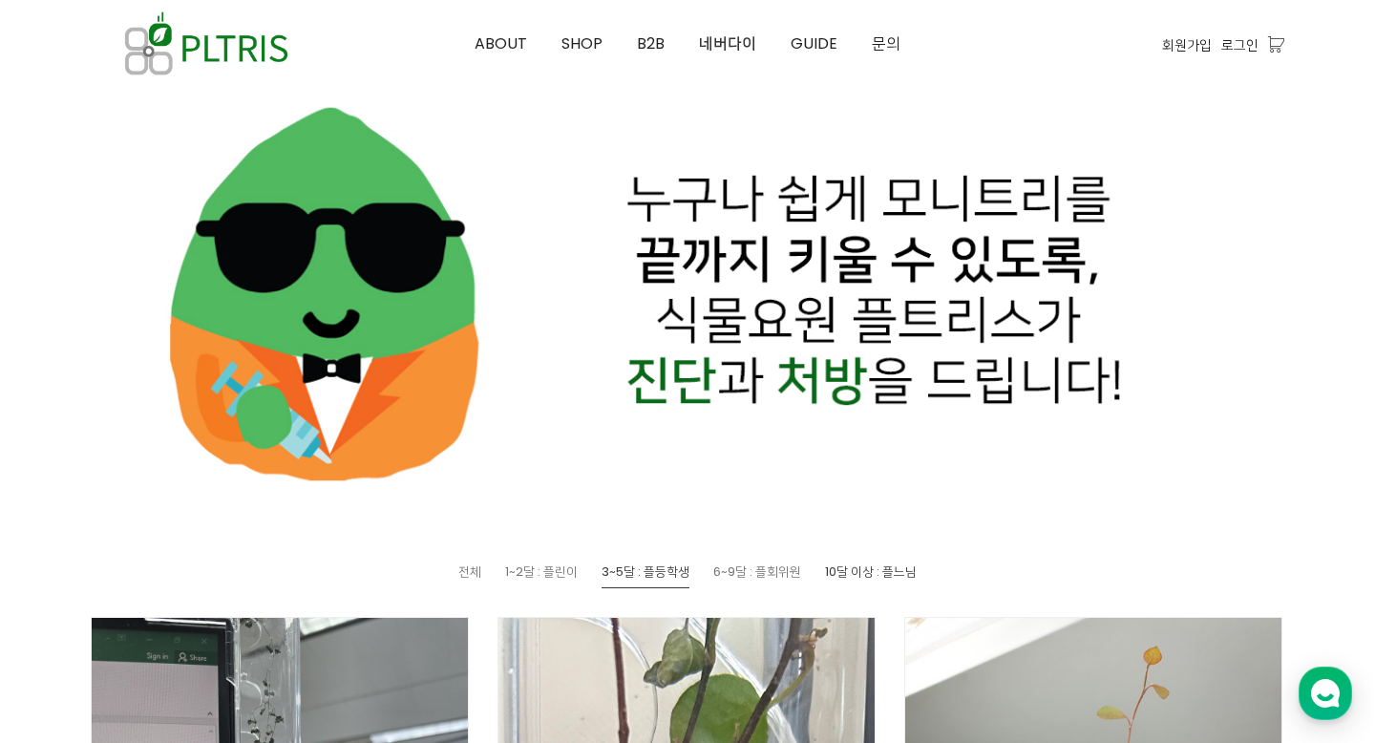
click at [852, 568] on span "10달 이상 : 플느님" at bounding box center [871, 571] width 92 height 18
